Goal: Information Seeking & Learning: Learn about a topic

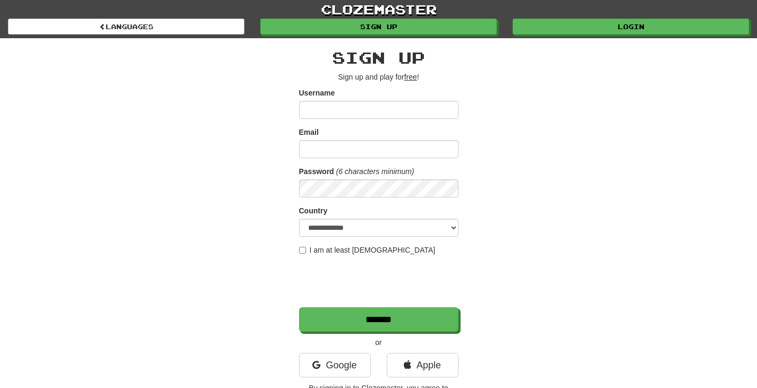
type input "******"
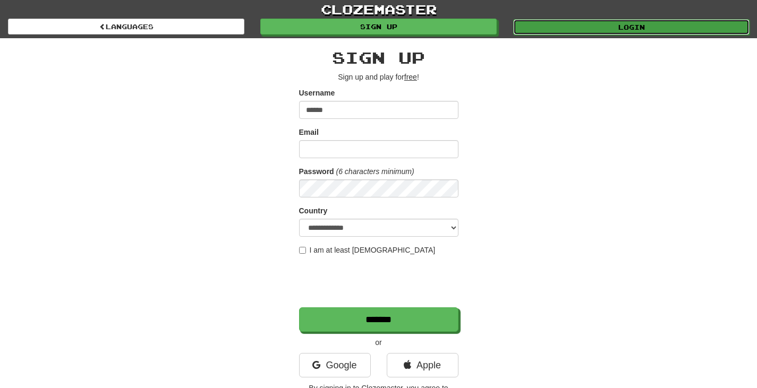
click at [621, 32] on link "Login" at bounding box center [631, 27] width 236 height 16
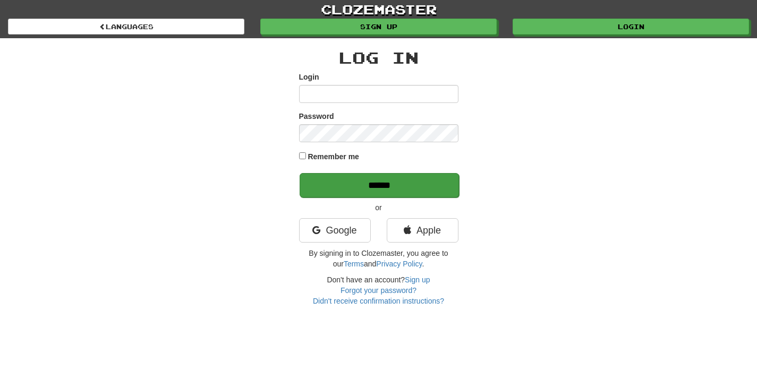
type input "******"
click at [384, 193] on input "******" at bounding box center [379, 185] width 159 height 24
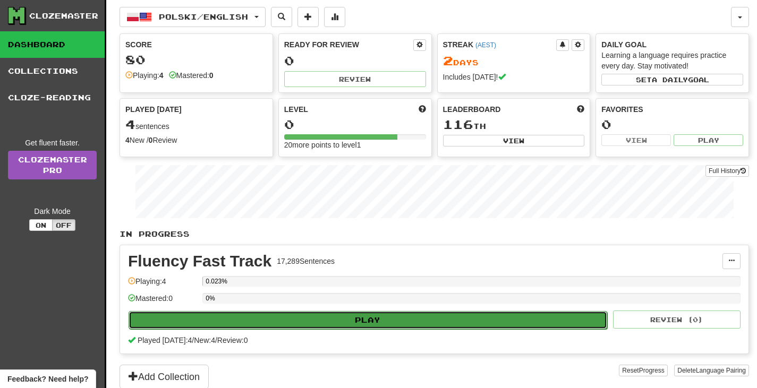
click at [314, 321] on button "Play" at bounding box center [368, 320] width 479 height 18
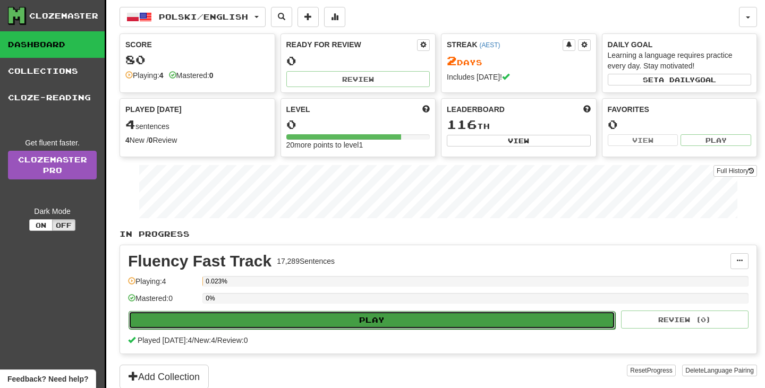
select select "**"
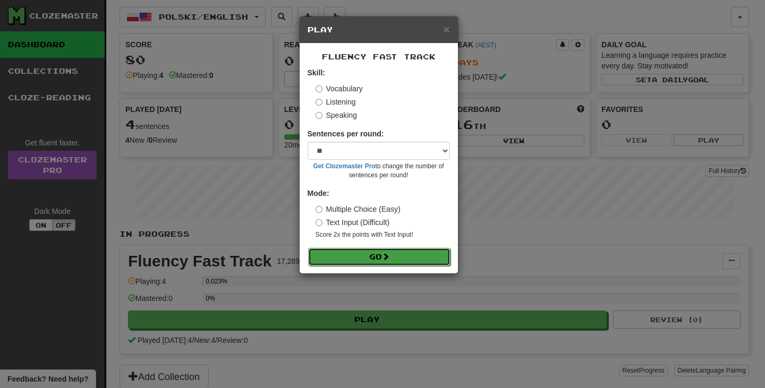
click at [362, 260] on button "Go" at bounding box center [379, 257] width 142 height 18
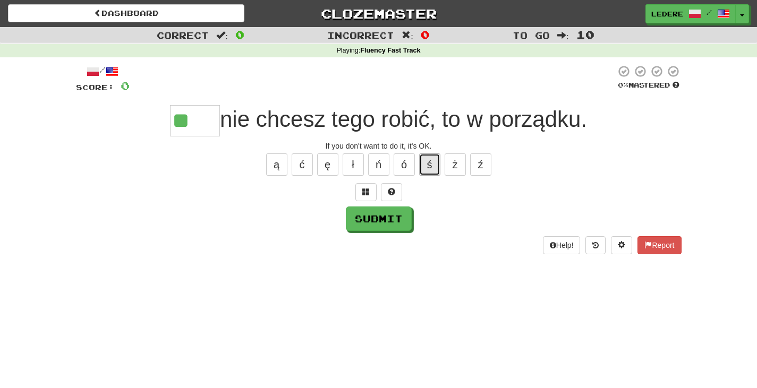
click at [430, 165] on button "ś" at bounding box center [429, 165] width 21 height 22
click at [383, 221] on button "Submit" at bounding box center [379, 219] width 66 height 24
type input "*****"
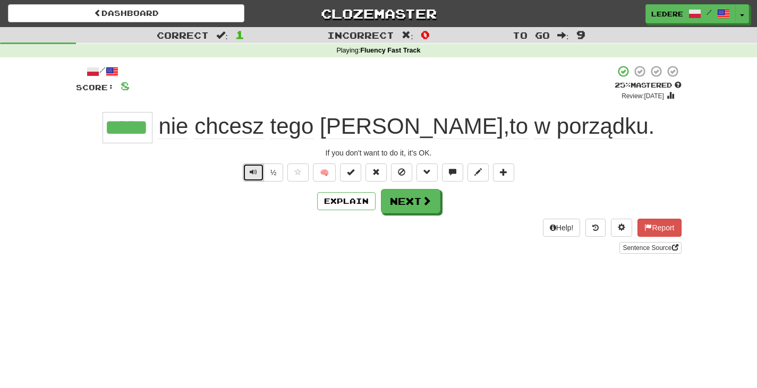
click at [247, 181] on button "Text-to-speech controls" at bounding box center [253, 173] width 21 height 18
click at [420, 205] on button "Next" at bounding box center [412, 202] width 60 height 24
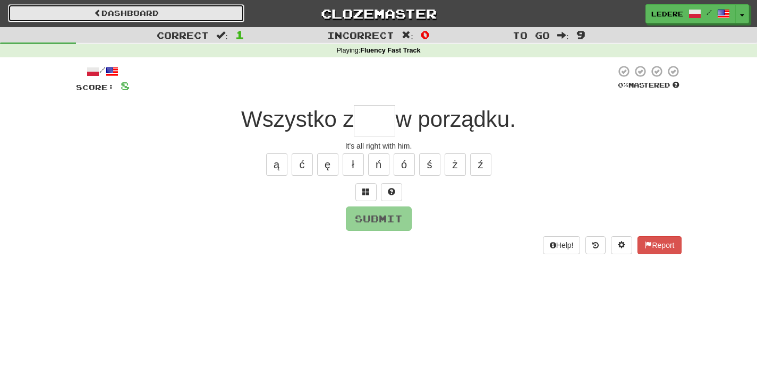
click at [104, 14] on link "Dashboard" at bounding box center [126, 13] width 236 height 18
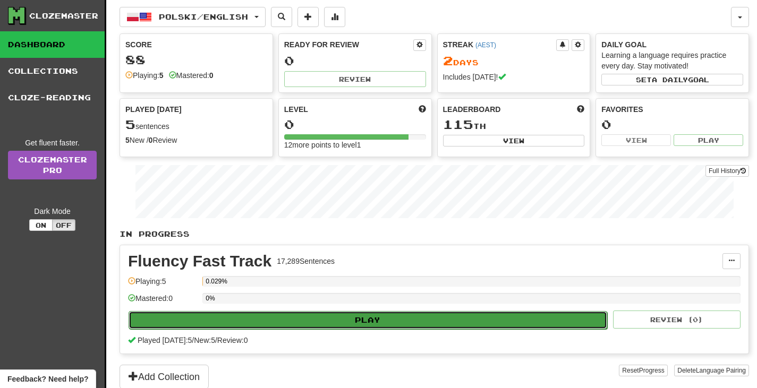
click at [355, 322] on button "Play" at bounding box center [368, 320] width 479 height 18
select select "**"
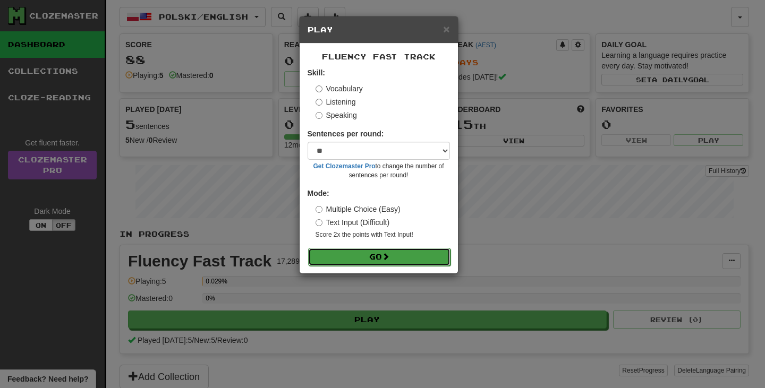
click at [337, 259] on button "Go" at bounding box center [379, 257] width 142 height 18
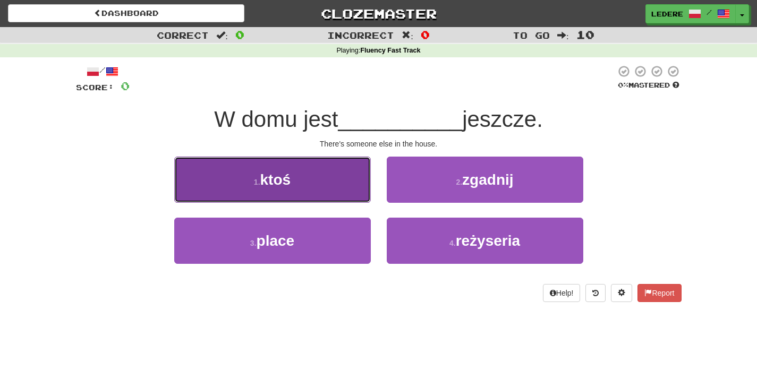
click at [267, 184] on span "ktoś" at bounding box center [275, 180] width 31 height 16
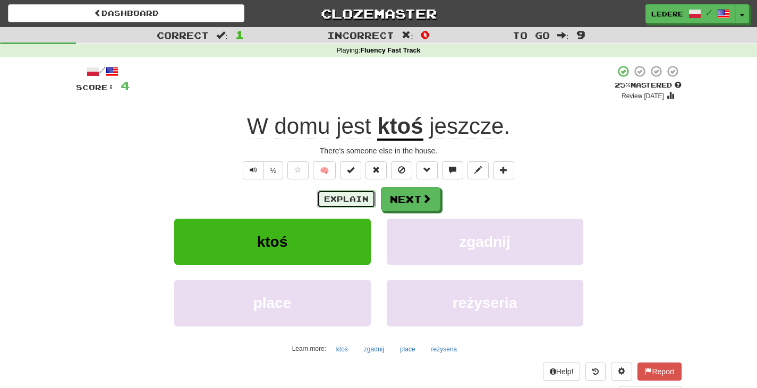
click at [352, 200] on button "Explain" at bounding box center [346, 199] width 58 height 18
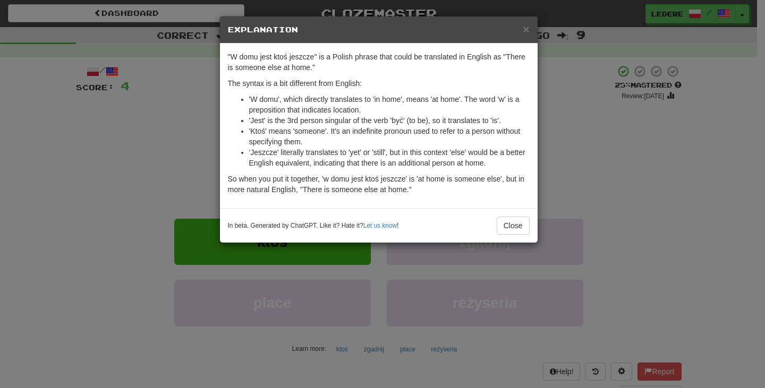
click at [613, 195] on div "× Explanation "W domu jest ktoś jeszcze" is a Polish phrase that could be trans…" at bounding box center [382, 194] width 765 height 388
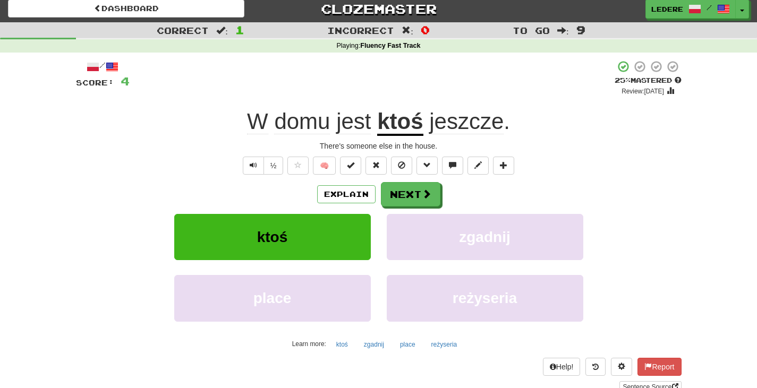
scroll to position [5, 0]
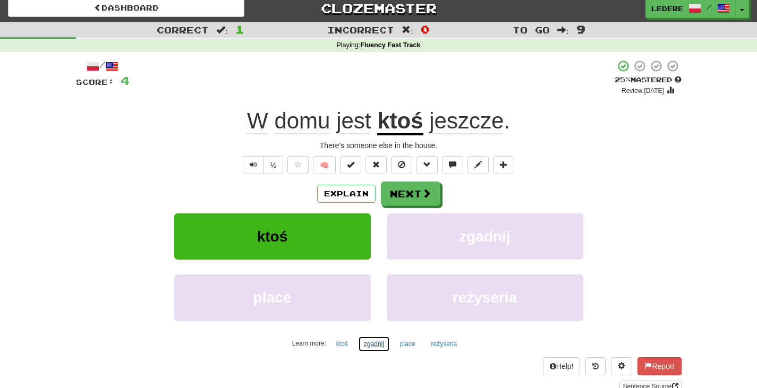
click at [372, 344] on button "zgadnij" at bounding box center [374, 344] width 32 height 16
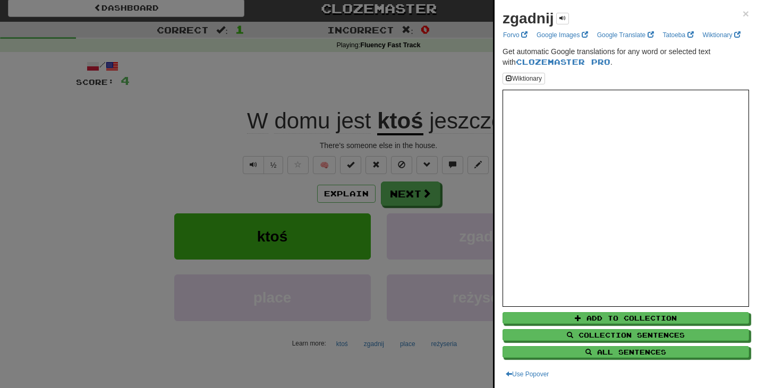
click at [414, 360] on div at bounding box center [378, 194] width 757 height 388
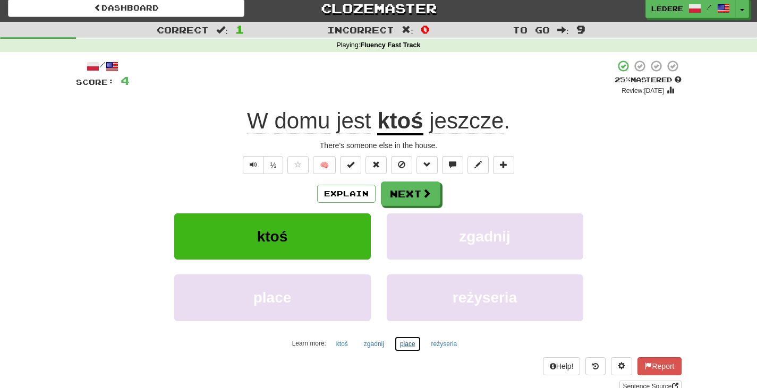
click at [407, 343] on button "place" at bounding box center [407, 344] width 27 height 16
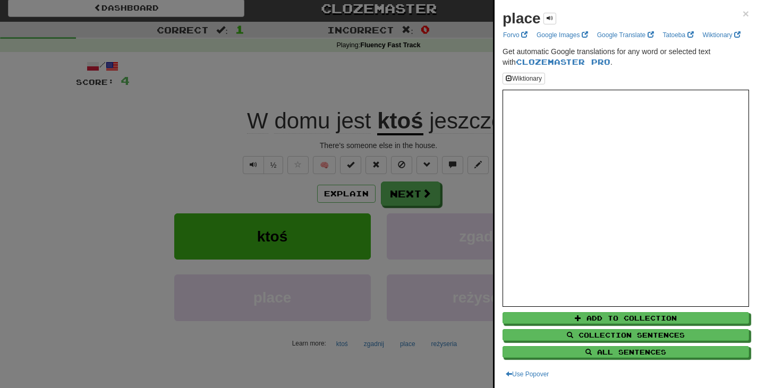
click at [449, 350] on div at bounding box center [378, 194] width 757 height 388
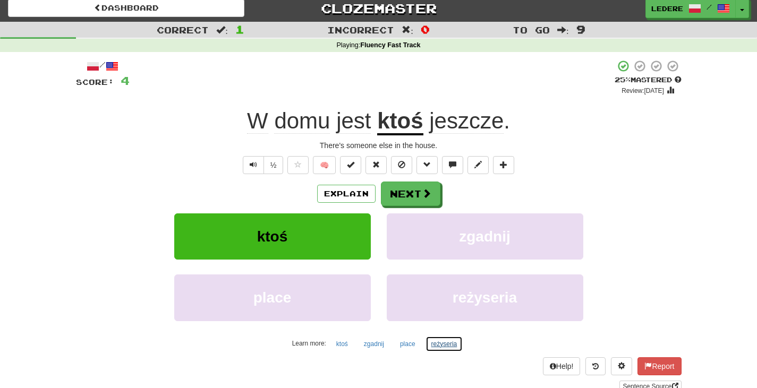
click at [444, 348] on button "reżyseria" at bounding box center [445, 344] width 38 height 16
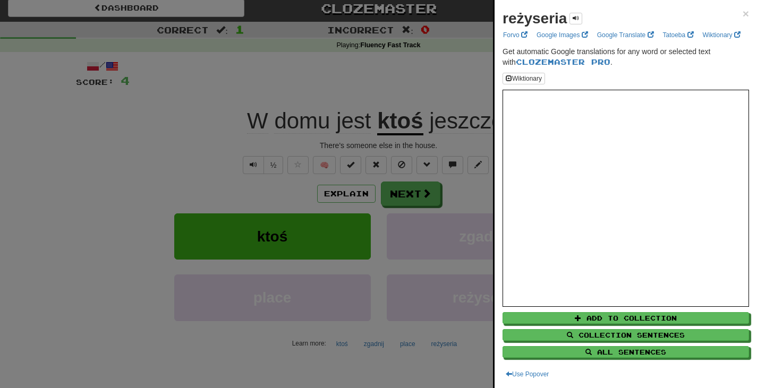
click at [255, 343] on div at bounding box center [378, 194] width 757 height 388
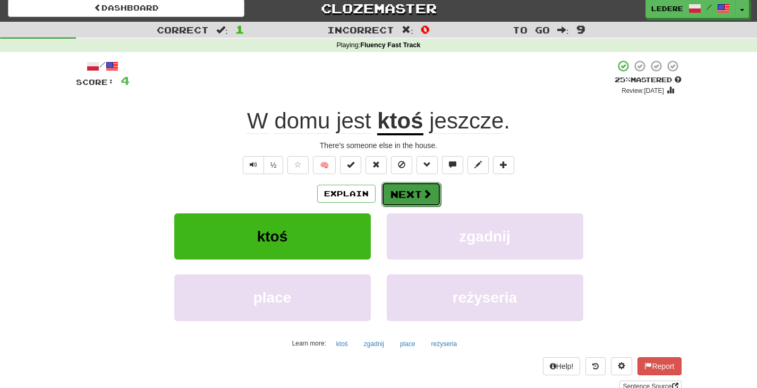
click at [415, 199] on button "Next" at bounding box center [412, 194] width 60 height 24
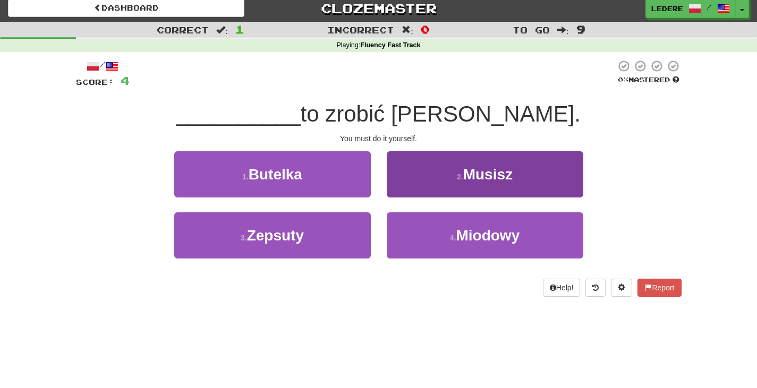
click at [505, 187] on button "2 . Musisz" at bounding box center [485, 174] width 197 height 46
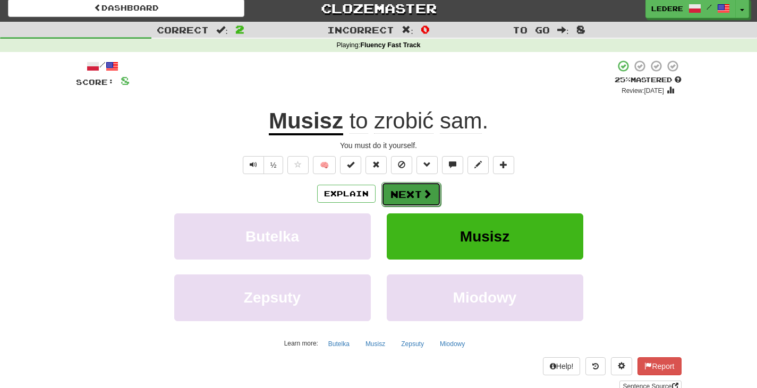
click at [420, 194] on button "Next" at bounding box center [412, 194] width 60 height 24
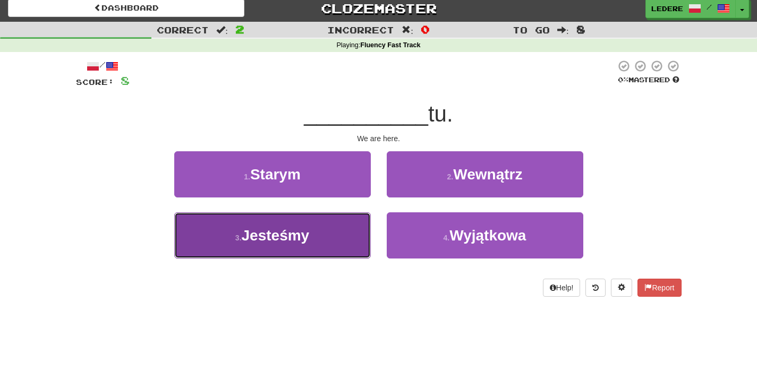
click at [330, 245] on button "3 . Jesteśmy" at bounding box center [272, 236] width 197 height 46
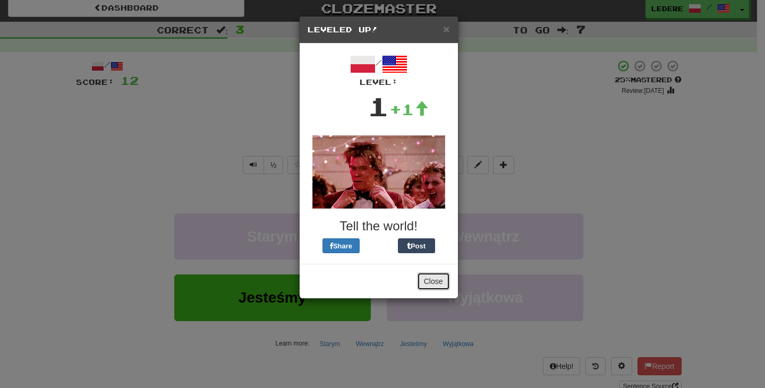
click at [431, 287] on button "Close" at bounding box center [433, 282] width 33 height 18
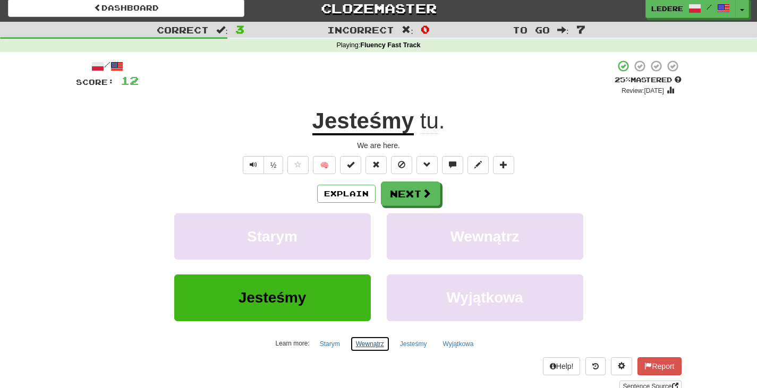
click at [369, 351] on button "Wewnątrz" at bounding box center [370, 344] width 40 height 16
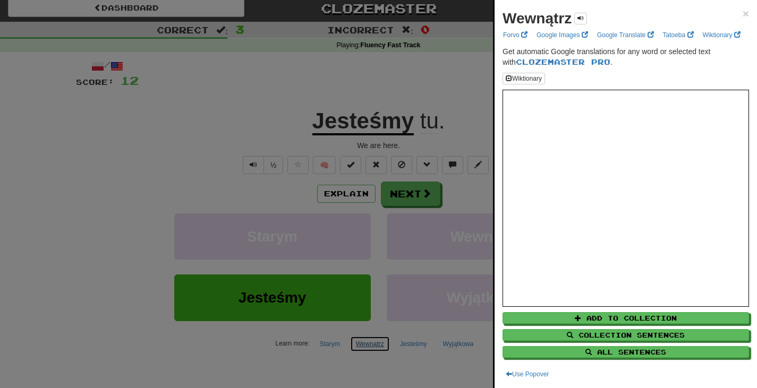
scroll to position [0, 0]
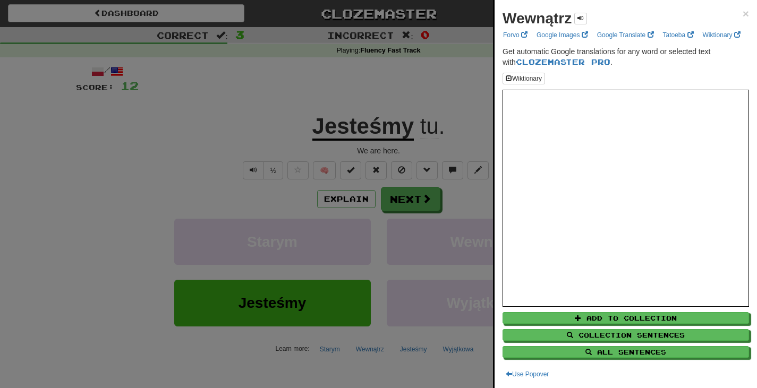
click at [464, 357] on div at bounding box center [378, 194] width 757 height 388
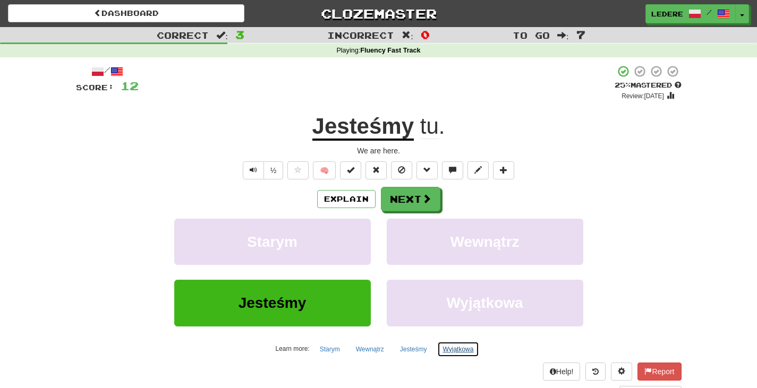
click at [455, 354] on button "Wyjątkowa" at bounding box center [458, 350] width 43 height 16
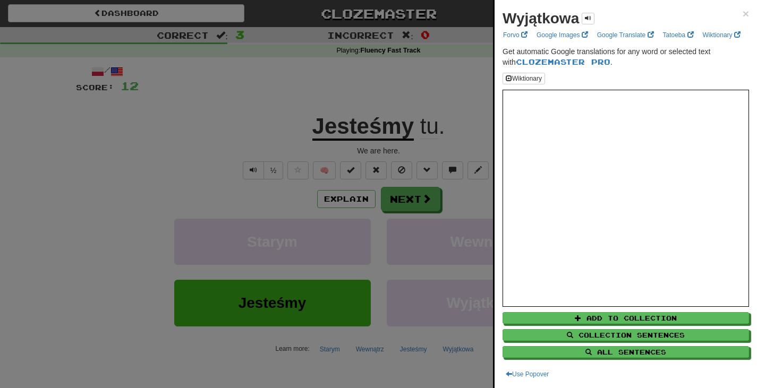
click at [328, 357] on div at bounding box center [378, 194] width 757 height 388
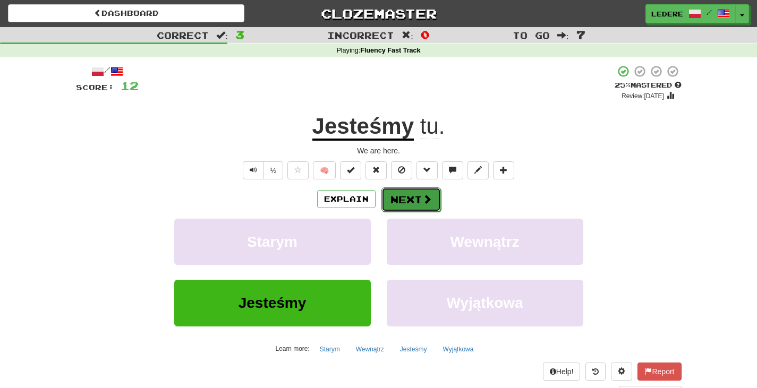
click at [412, 197] on button "Next" at bounding box center [412, 200] width 60 height 24
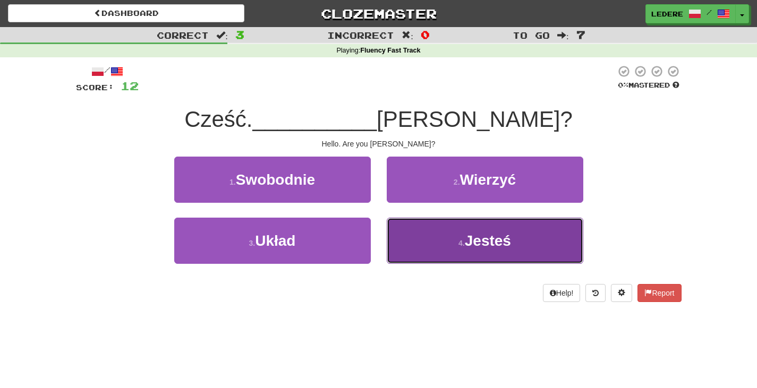
click at [493, 245] on span "Jesteś" at bounding box center [488, 241] width 46 height 16
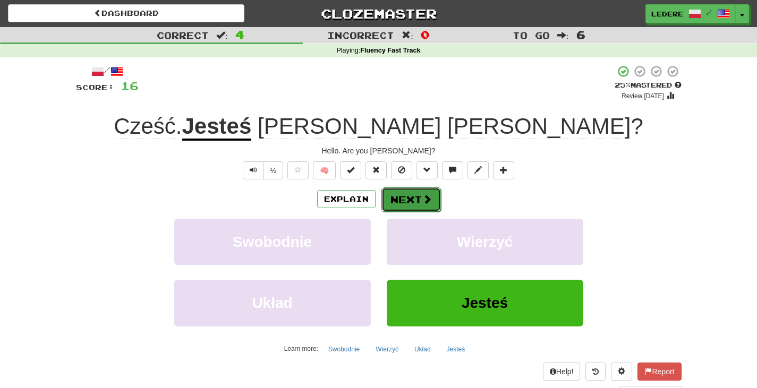
click at [413, 200] on button "Next" at bounding box center [412, 200] width 60 height 24
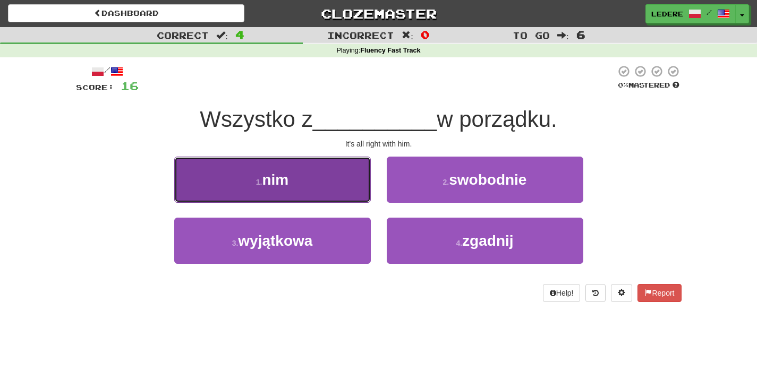
click at [318, 182] on button "1 . nim" at bounding box center [272, 180] width 197 height 46
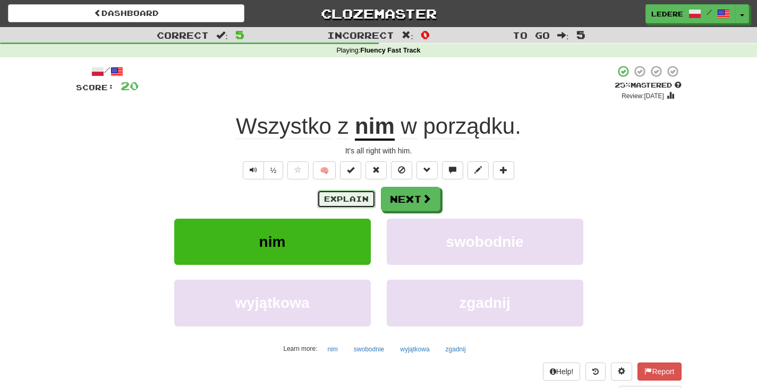
click at [351, 199] on button "Explain" at bounding box center [346, 199] width 58 height 18
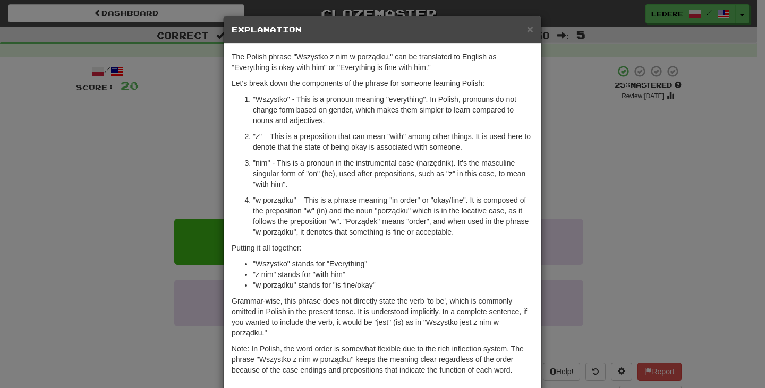
click at [676, 165] on div "× Explanation The Polish phrase "Wszystko z nim w porządku." can be translated …" at bounding box center [382, 194] width 765 height 388
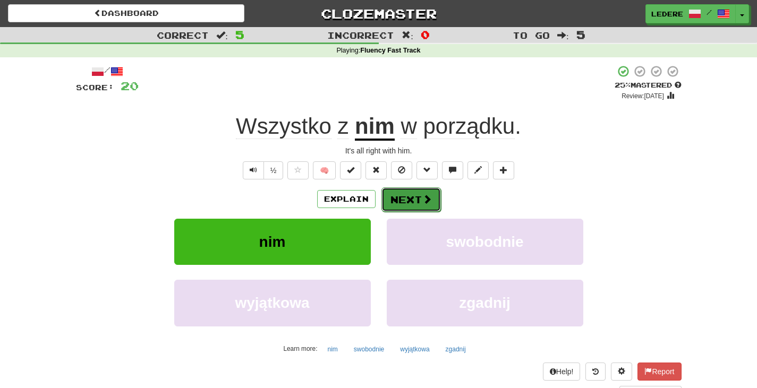
click at [418, 206] on button "Next" at bounding box center [412, 200] width 60 height 24
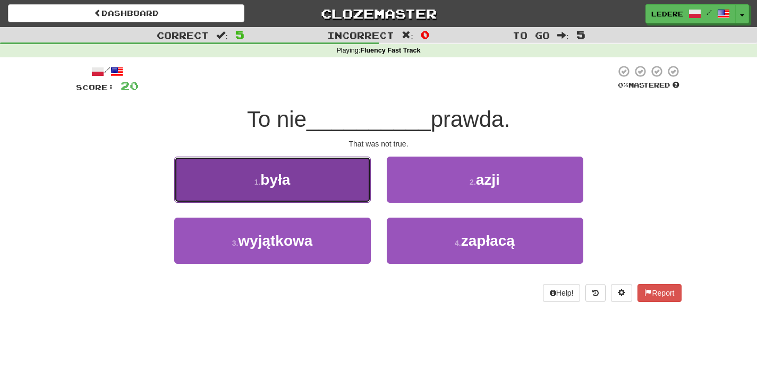
click at [316, 185] on button "1 . była" at bounding box center [272, 180] width 197 height 46
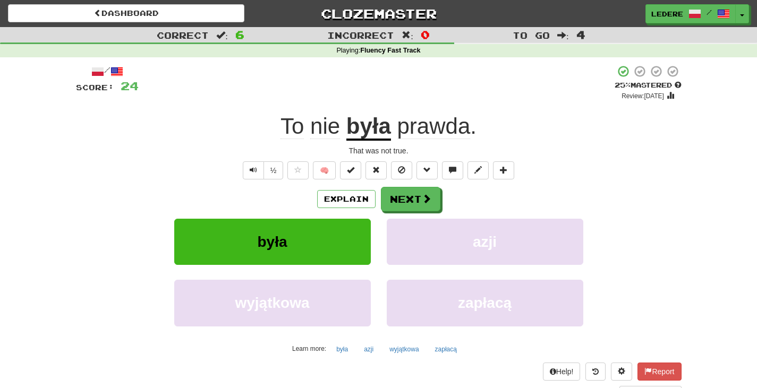
click at [364, 375] on div "Help! Report Sentence Source" at bounding box center [379, 380] width 606 height 35
click at [367, 353] on button "azji" at bounding box center [368, 350] width 21 height 16
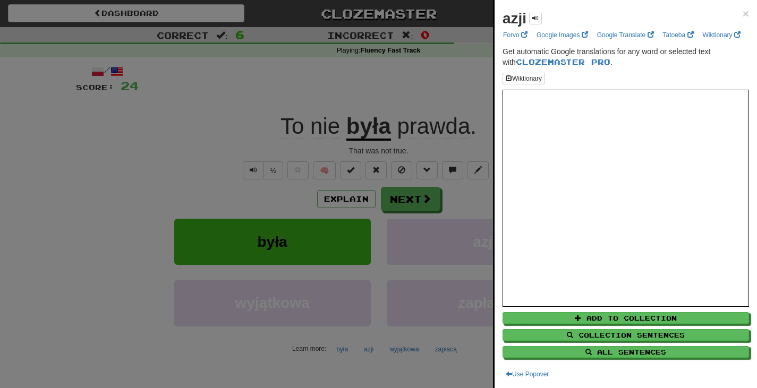
click at [231, 359] on div at bounding box center [378, 194] width 757 height 388
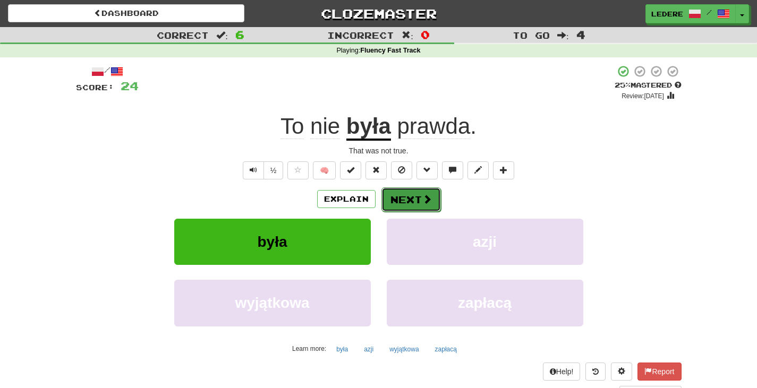
click at [419, 208] on button "Next" at bounding box center [412, 200] width 60 height 24
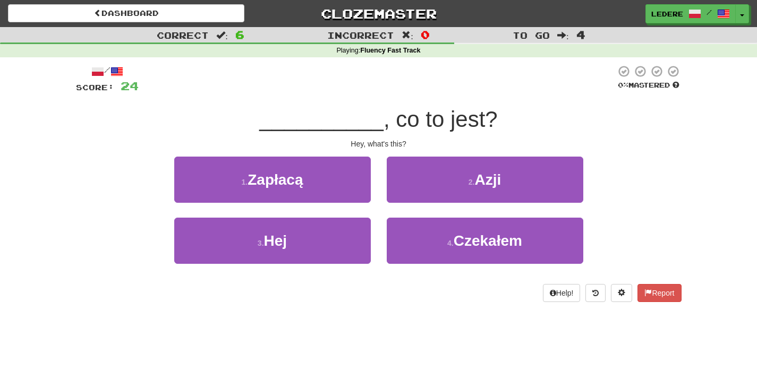
click at [335, 245] on button "3 . Hej" at bounding box center [272, 241] width 197 height 46
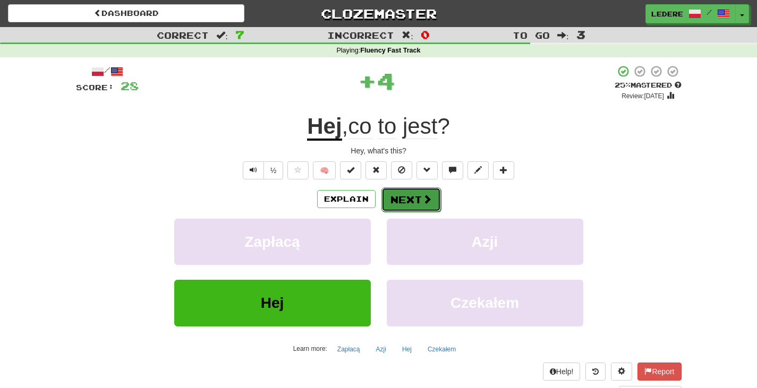
click at [417, 196] on button "Next" at bounding box center [412, 200] width 60 height 24
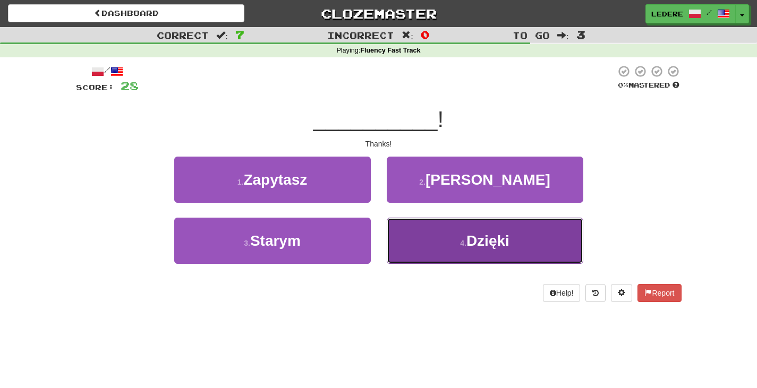
click at [495, 249] on span "Dzięki" at bounding box center [488, 241] width 43 height 16
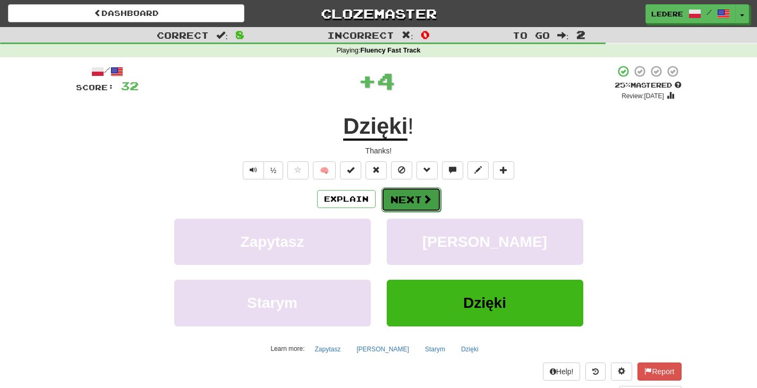
click at [408, 204] on button "Next" at bounding box center [412, 200] width 60 height 24
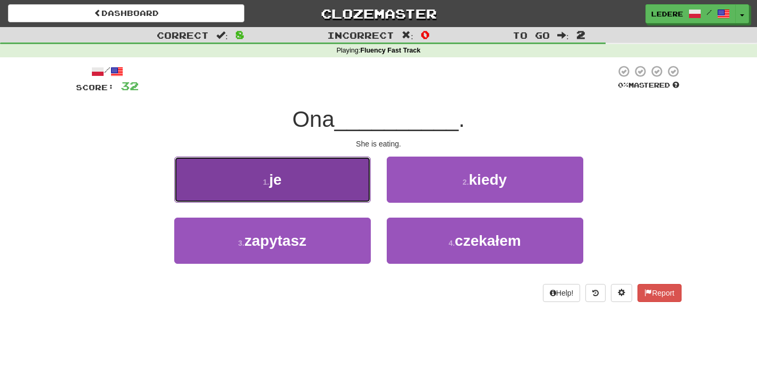
click at [309, 183] on button "1 . je" at bounding box center [272, 180] width 197 height 46
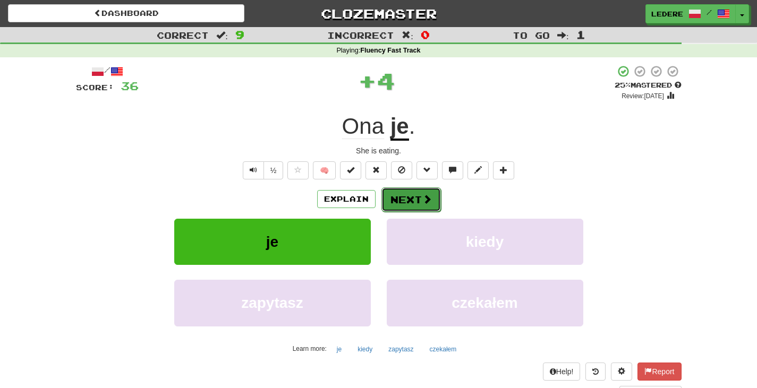
click at [410, 200] on button "Next" at bounding box center [412, 200] width 60 height 24
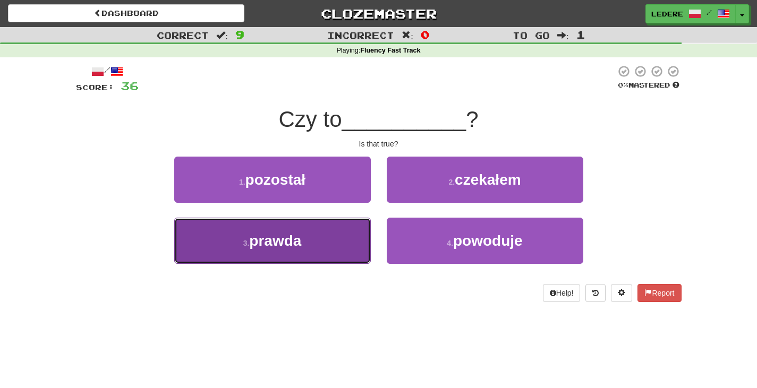
click at [331, 251] on button "3 . prawda" at bounding box center [272, 241] width 197 height 46
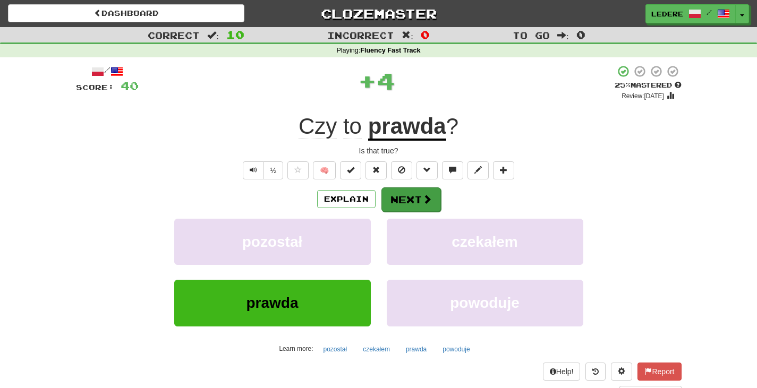
click at [419, 203] on button "Next" at bounding box center [412, 200] width 60 height 24
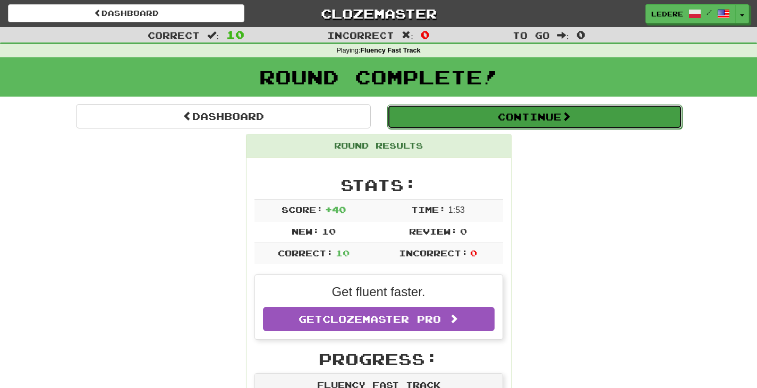
click at [517, 114] on button "Continue" at bounding box center [534, 117] width 295 height 24
